Goal: Find specific page/section: Find specific page/section

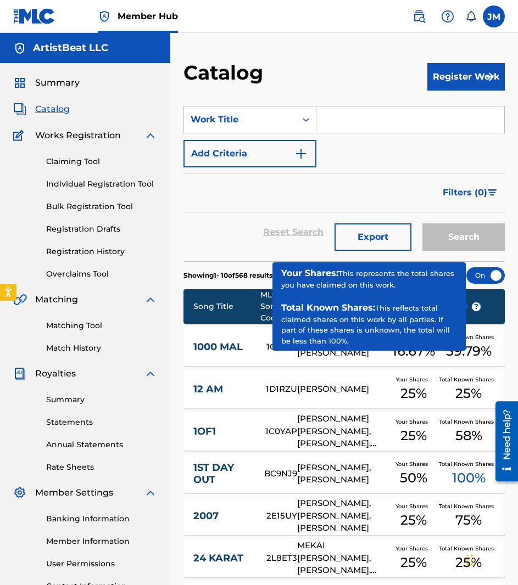
drag, startPoint x: 349, startPoint y: 189, endPoint x: 351, endPoint y: 175, distance: 13.9
click at [346, 184] on div "Filters ( 0 )" at bounding box center [343, 193] width 321 height 40
click at [352, 199] on div "Filters ( 0 )" at bounding box center [343, 193] width 321 height 40
click at [81, 21] on div "Member Hub" at bounding box center [95, 16] width 165 height 32
